Goal: Task Accomplishment & Management: Manage account settings

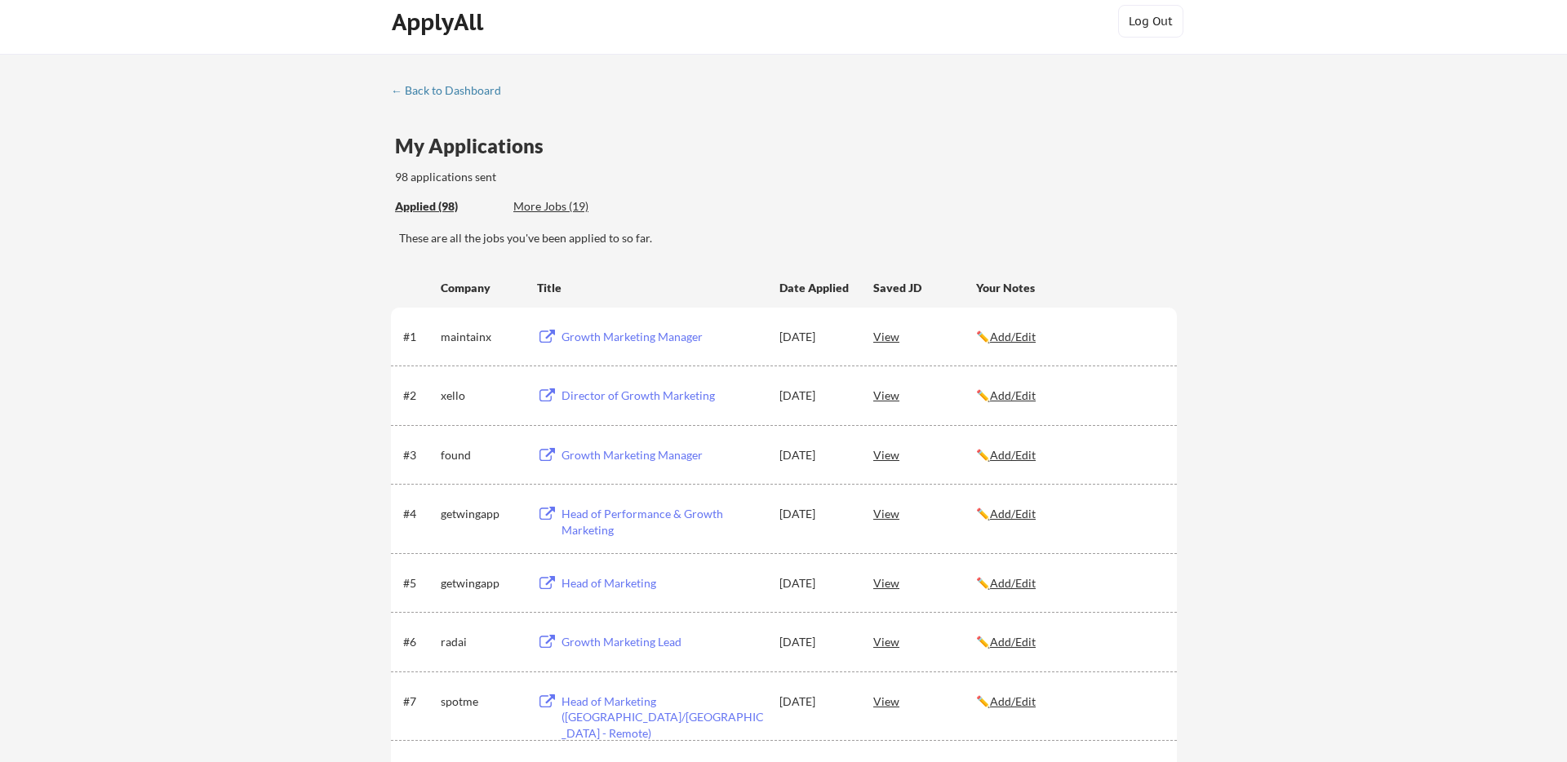
scroll to position [56, 0]
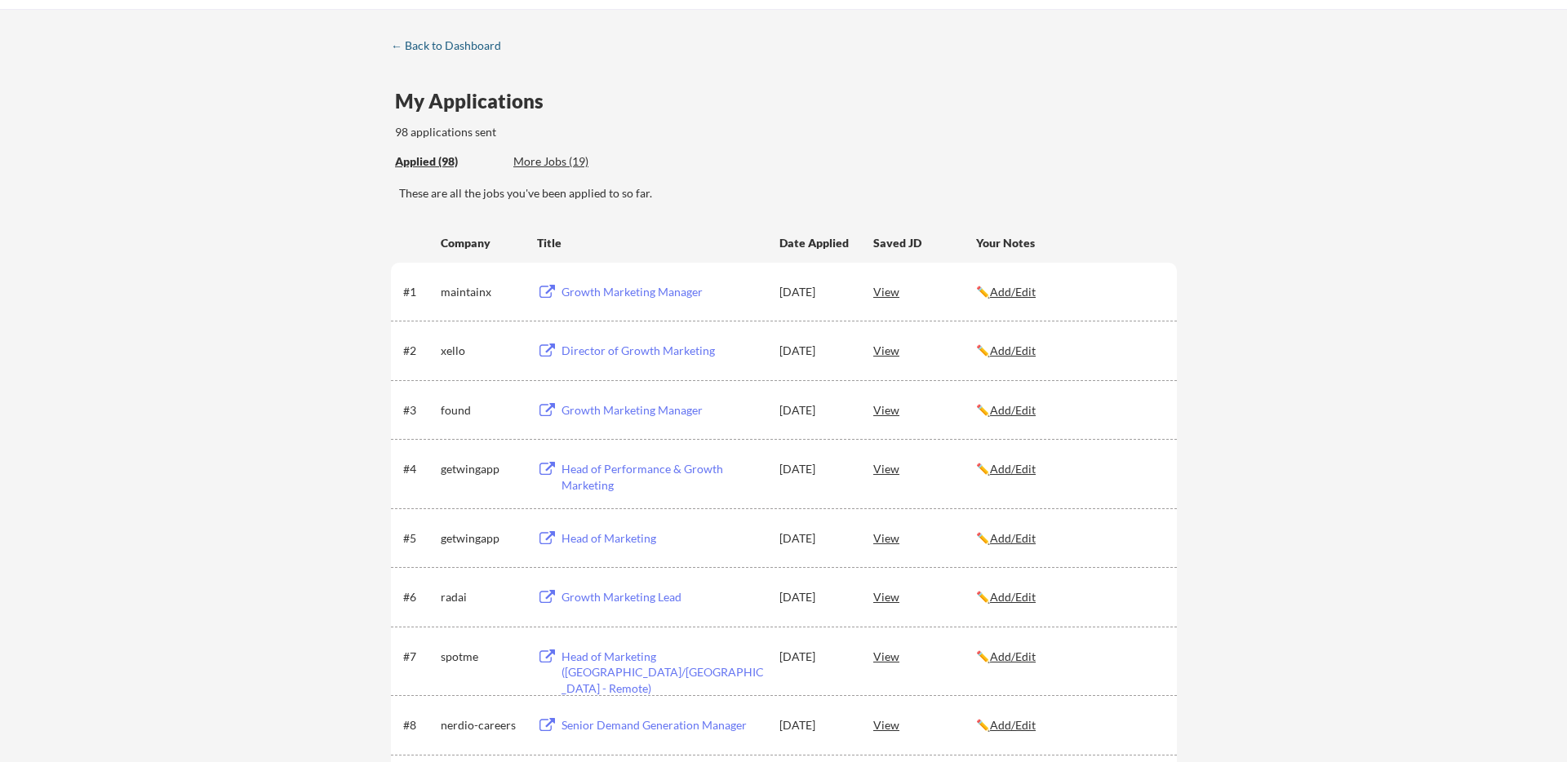
click at [468, 41] on div "← Back to Dashboard" at bounding box center [452, 45] width 122 height 11
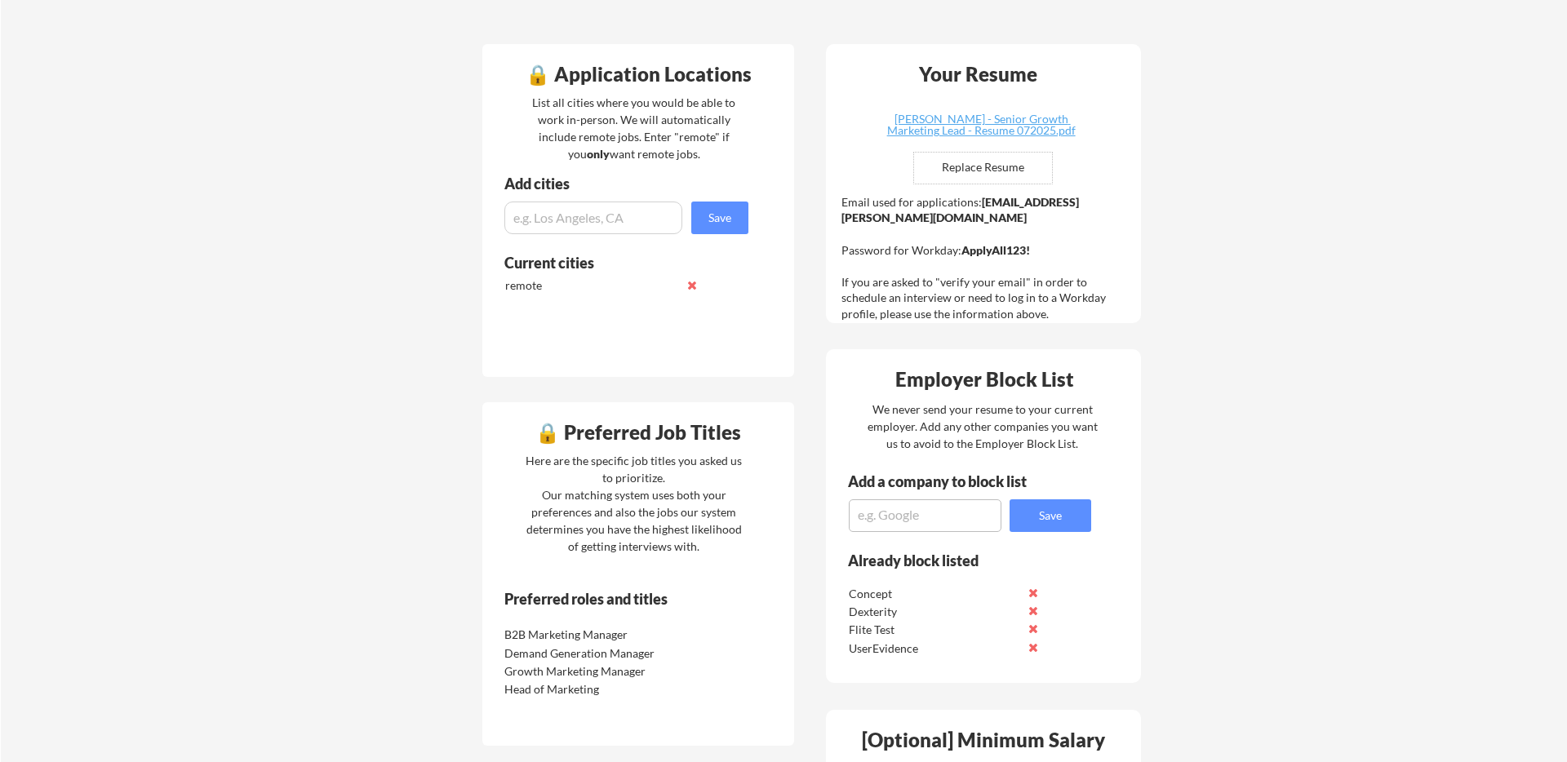
scroll to position [446, 0]
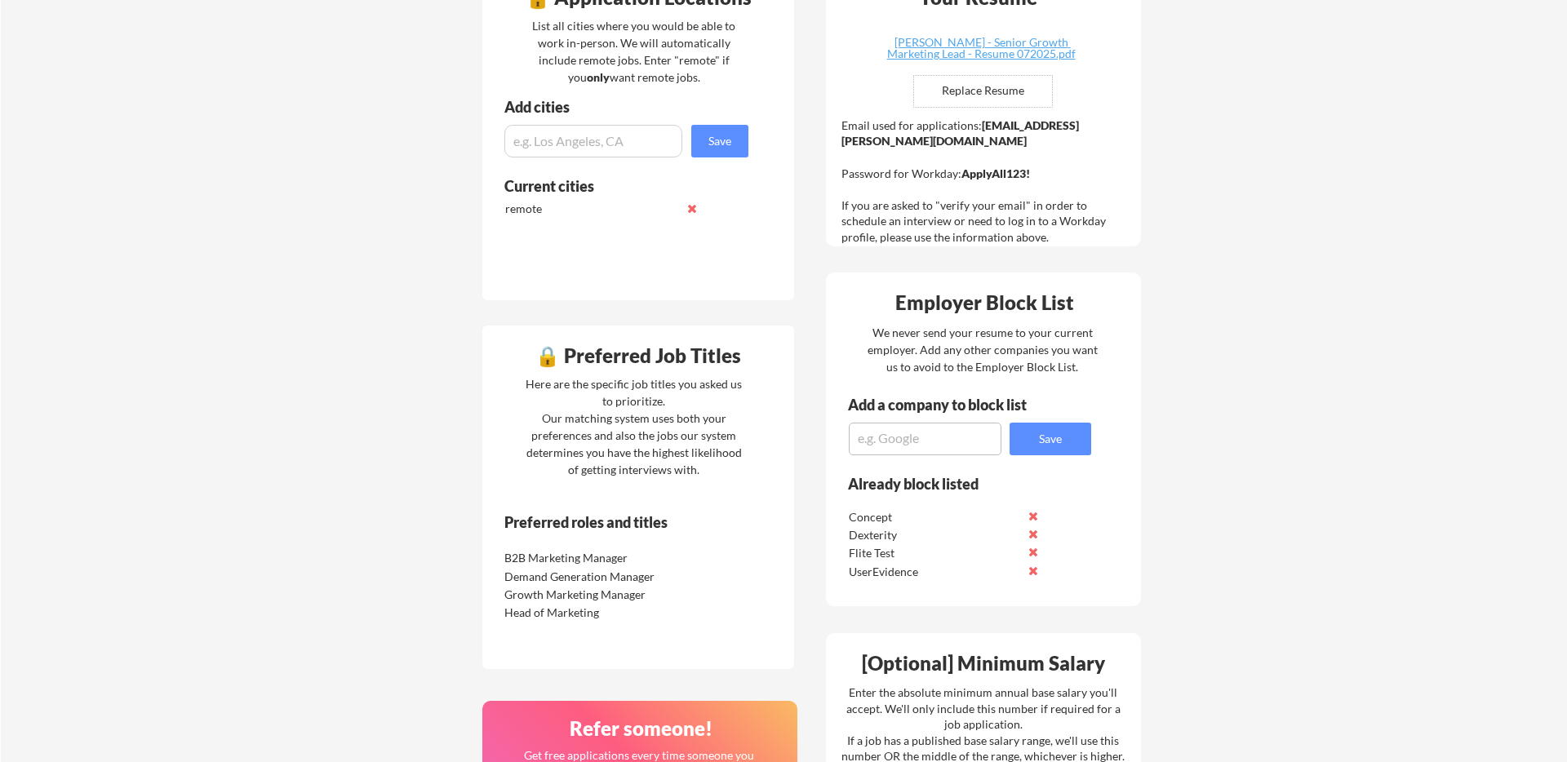
click at [915, 440] on textarea at bounding box center [925, 439] width 153 height 33
type textarea "Sortly"
click at [1048, 442] on button "Save" at bounding box center [1051, 439] width 82 height 33
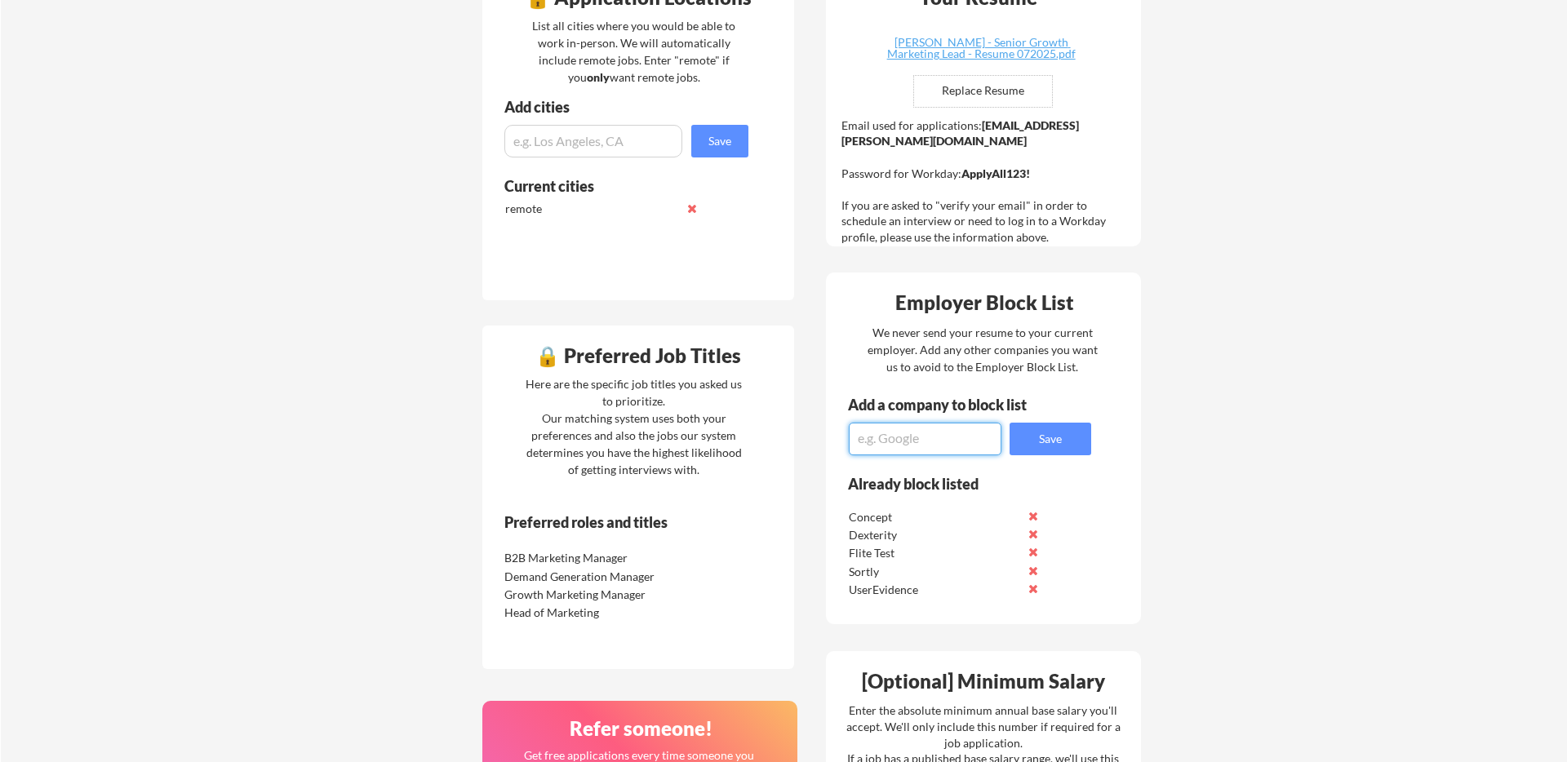
click at [888, 441] on textarea at bounding box center [925, 439] width 153 height 33
paste textarea "EngFlow"
type textarea "EngFlow"
click at [1028, 446] on button "Save" at bounding box center [1051, 439] width 82 height 33
